Goal: Navigation & Orientation: Find specific page/section

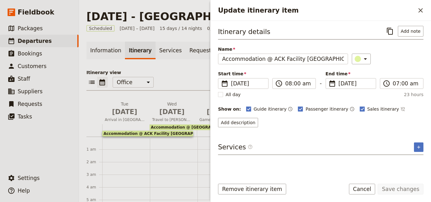
scroll to position [161, 0]
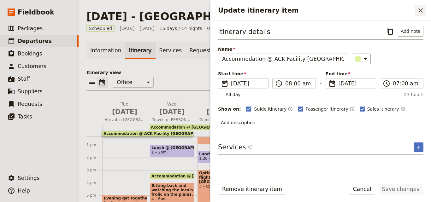
click at [425, 9] on button "​" at bounding box center [421, 10] width 11 height 11
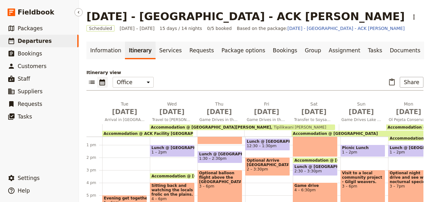
click at [59, 42] on link "​ Departures" at bounding box center [39, 41] width 79 height 13
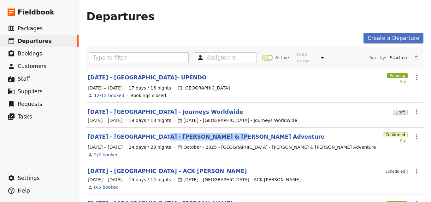
drag, startPoint x: 217, startPoint y: 132, endPoint x: 150, endPoint y: 131, distance: 67.3
click at [150, 133] on div "[DATE] - [GEOGRAPHIC_DATA] - [PERSON_NAME] & [PERSON_NAME] Adventure" at bounding box center [234, 137] width 293 height 8
copy link "[PERSON_NAME] & [PERSON_NAME] Adventure"
click at [63, 43] on link "​ Departures" at bounding box center [39, 41] width 79 height 13
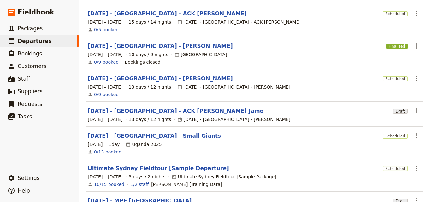
scroll to position [198, 0]
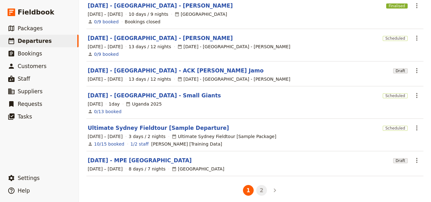
click at [257, 188] on button "2" at bounding box center [261, 190] width 11 height 11
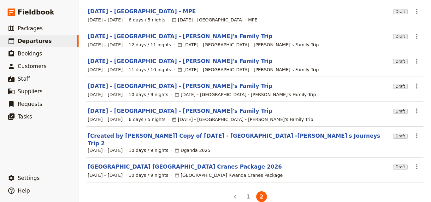
scroll to position [132, 0]
click at [48, 46] on link "​ Departures" at bounding box center [39, 41] width 79 height 13
click at [247, 191] on button "1" at bounding box center [248, 196] width 11 height 11
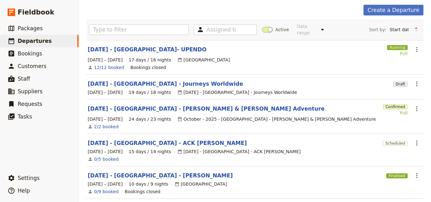
scroll to position [0, 0]
